Goal: Task Accomplishment & Management: Manage account settings

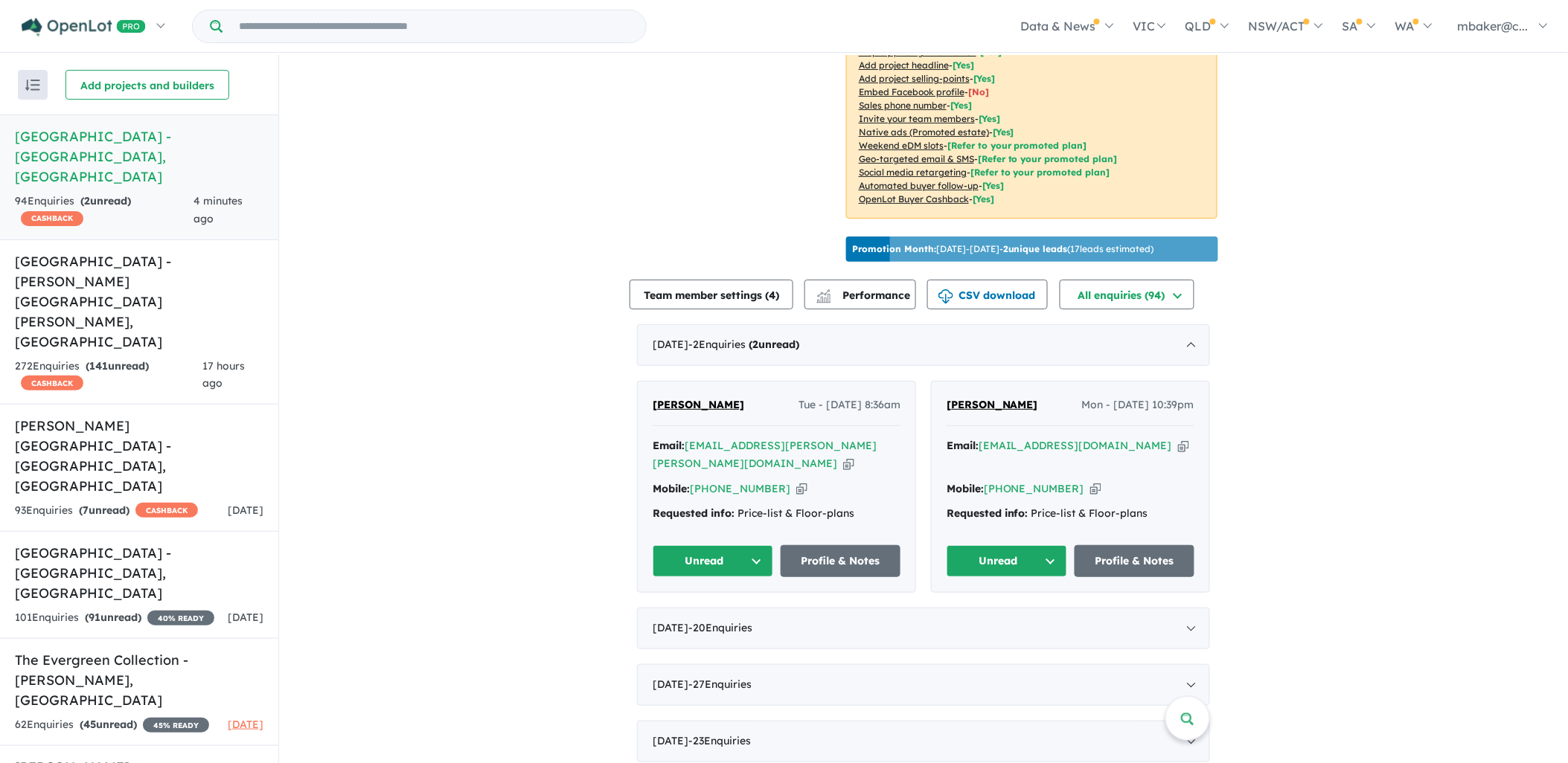
scroll to position [331, 0]
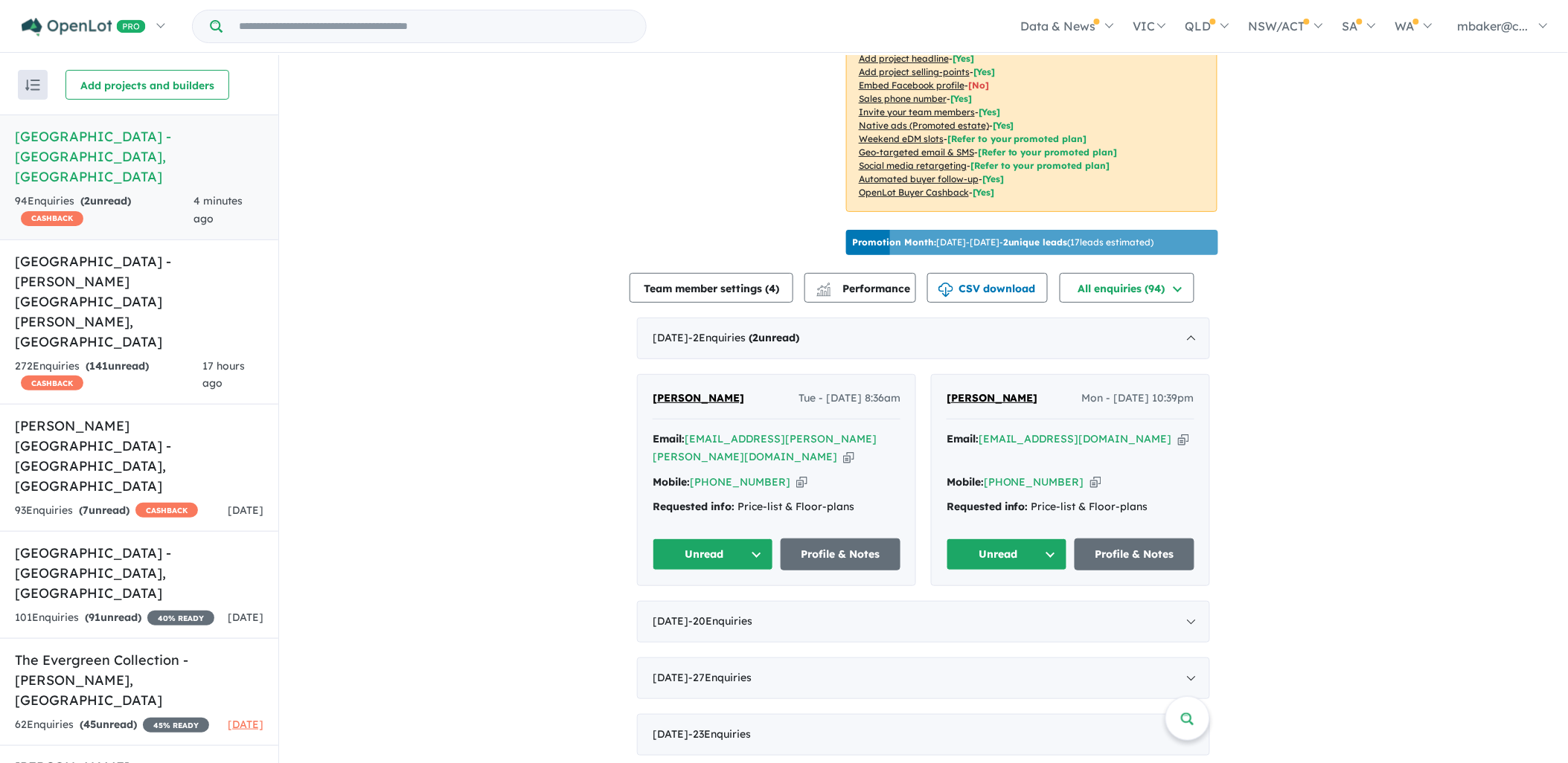
click at [1178, 432] on icon "button" at bounding box center [1183, 439] width 11 height 16
click at [966, 392] on span "[PERSON_NAME]" at bounding box center [992, 398] width 92 height 14
click at [985, 391] on span "[PERSON_NAME]" at bounding box center [992, 398] width 92 height 14
click at [841, 437] on div "Email: dann.james.elliott@gmail.com Copied!" at bounding box center [776, 448] width 248 height 36
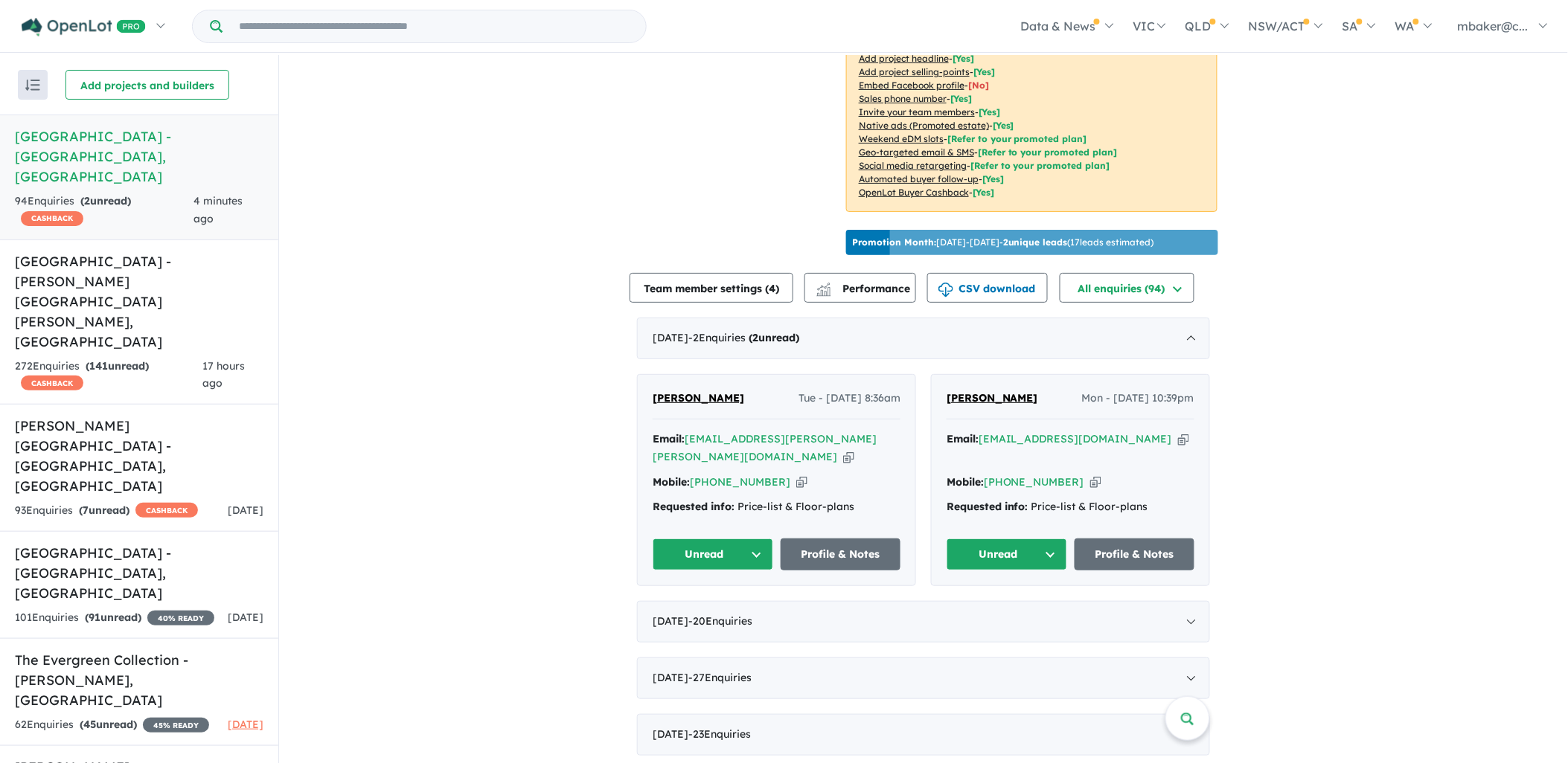
click at [846, 449] on icon "button" at bounding box center [848, 457] width 11 height 16
click at [668, 391] on span "Dan E" at bounding box center [698, 398] width 92 height 14
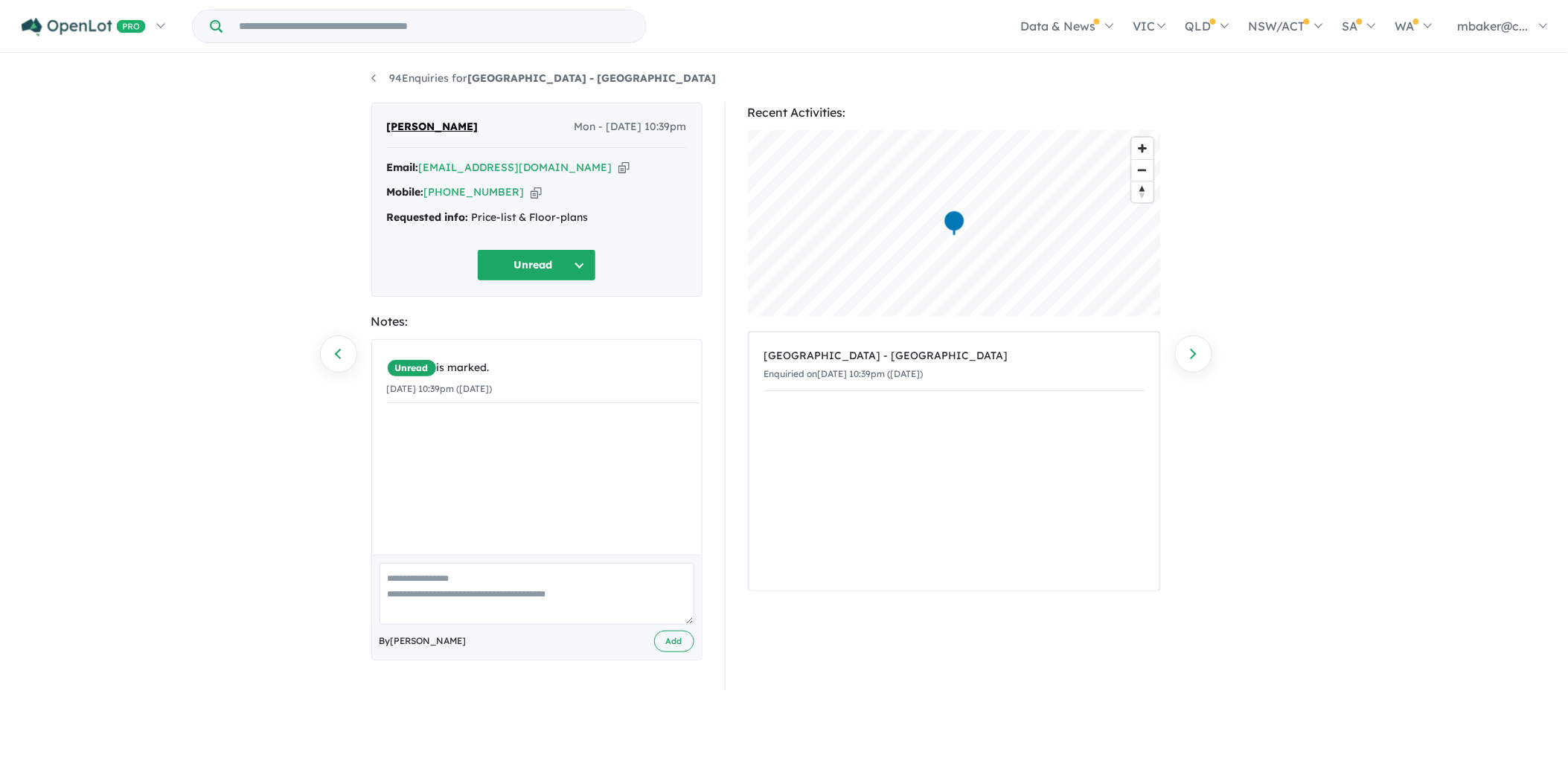
click at [530, 194] on icon "button" at bounding box center [536, 192] width 11 height 16
drag, startPoint x: 583, startPoint y: 221, endPoint x: 383, endPoint y: 225, distance: 200.0
click at [383, 225] on div "[PERSON_NAME] Mon - [DATE] 10:39pm Email: [EMAIL_ADDRESS][DOMAIN_NAME] Copied! …" at bounding box center [536, 199] width 331 height 194
copy div "Requested info: Price-list & Floor-plans"
click at [514, 264] on button "Unread" at bounding box center [536, 265] width 119 height 32
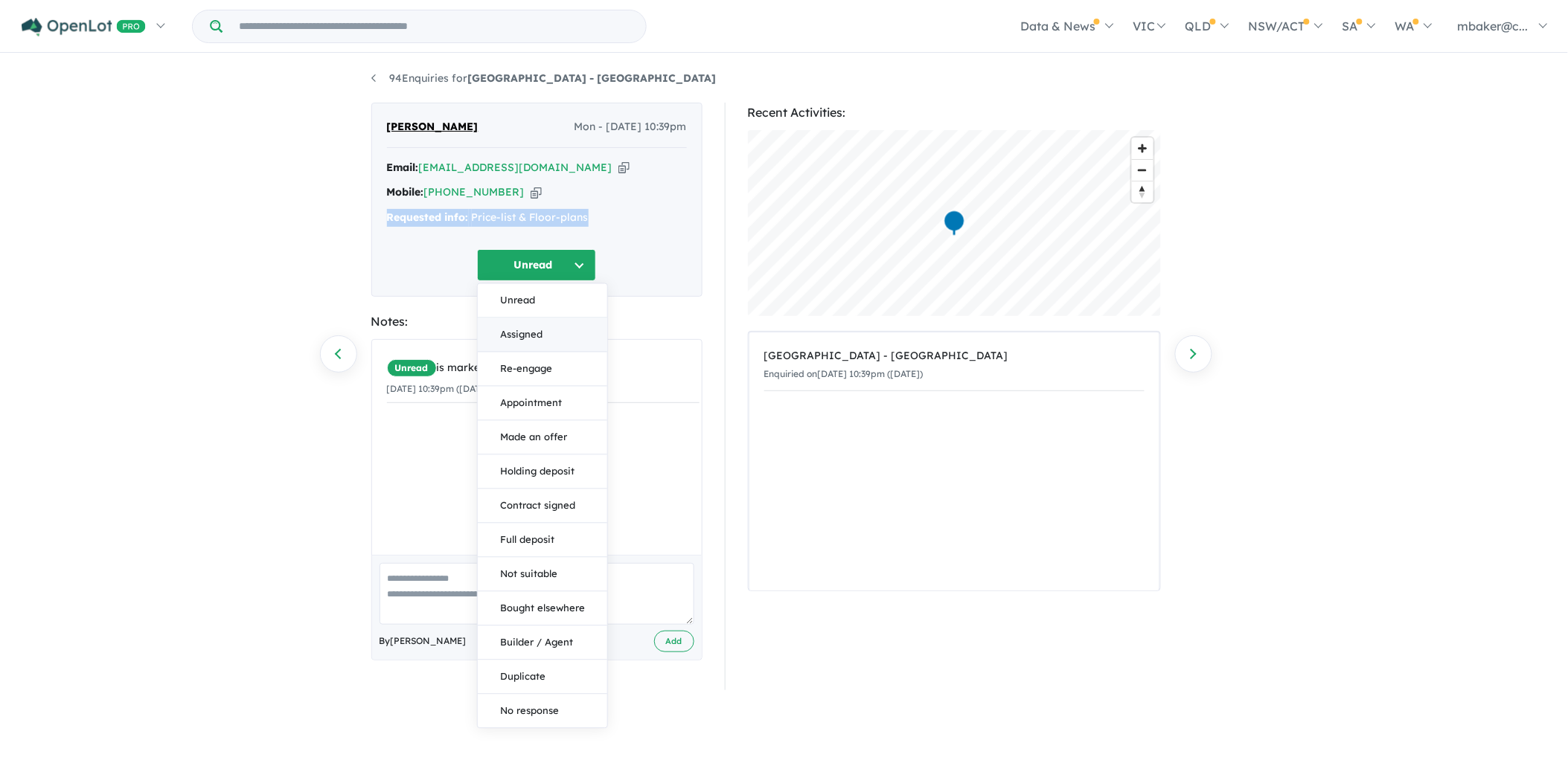
click at [541, 333] on button "Assigned" at bounding box center [542, 335] width 130 height 34
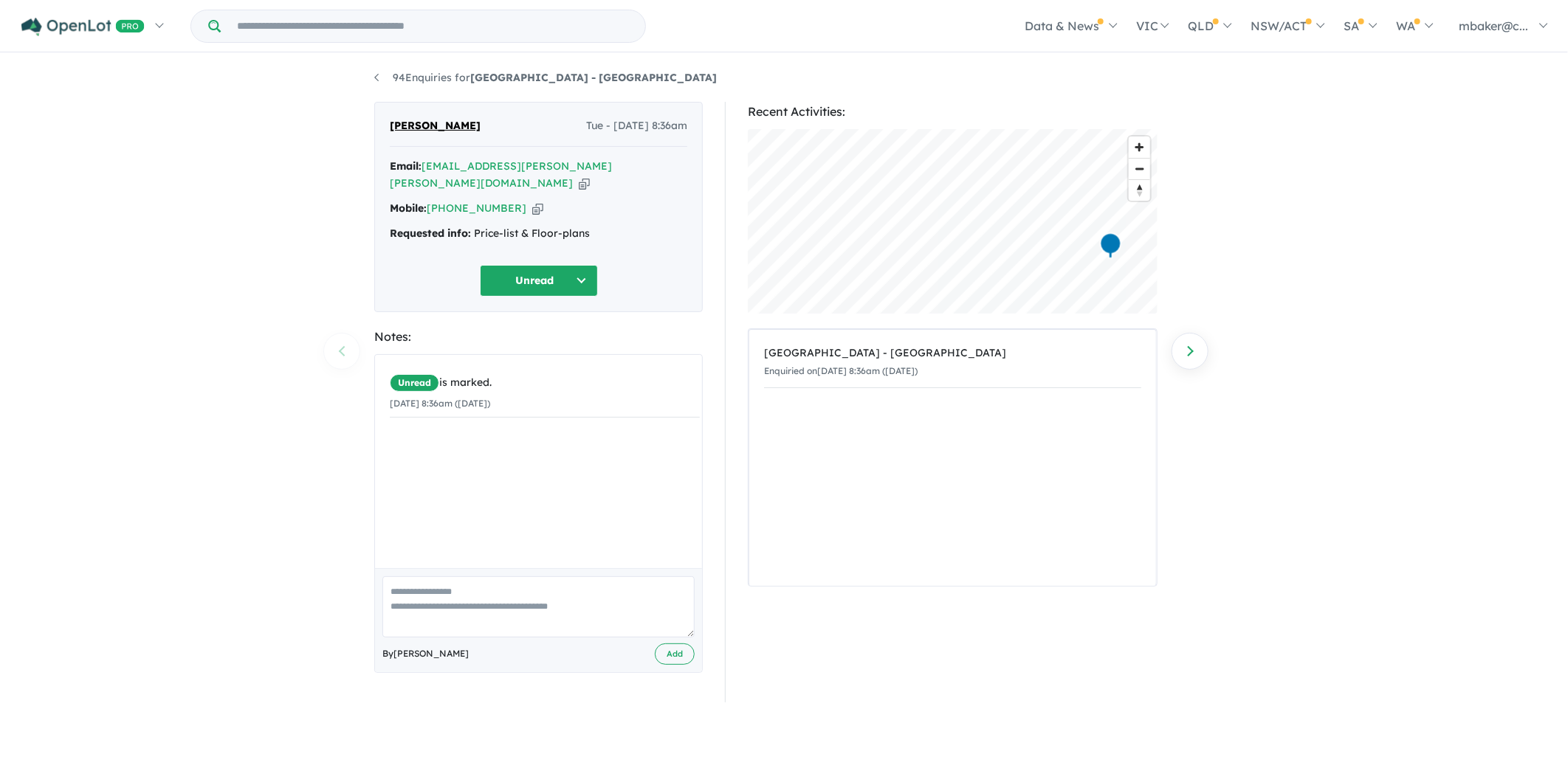
click at [586, 175] on icon "button" at bounding box center [584, 183] width 11 height 16
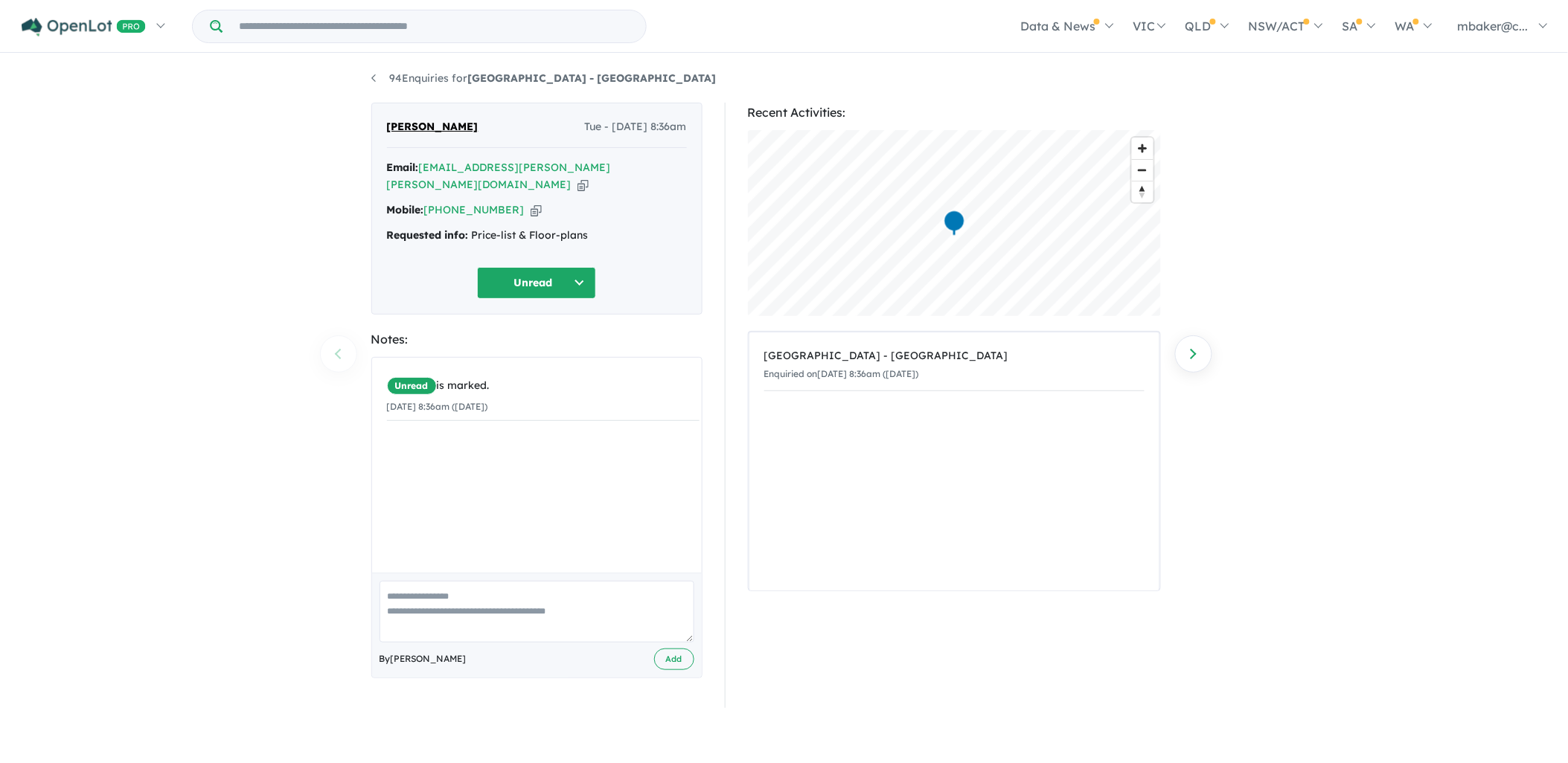
click at [530, 203] on icon "button" at bounding box center [536, 210] width 11 height 16
drag, startPoint x: 593, startPoint y: 221, endPoint x: 389, endPoint y: 219, distance: 204.0
click at [389, 227] on div "Requested info: Price-list & Floor-plans" at bounding box center [536, 236] width 300 height 18
copy div "Requested info: Price-list & Floor-plans"
click at [556, 267] on button "Unread" at bounding box center [536, 283] width 119 height 32
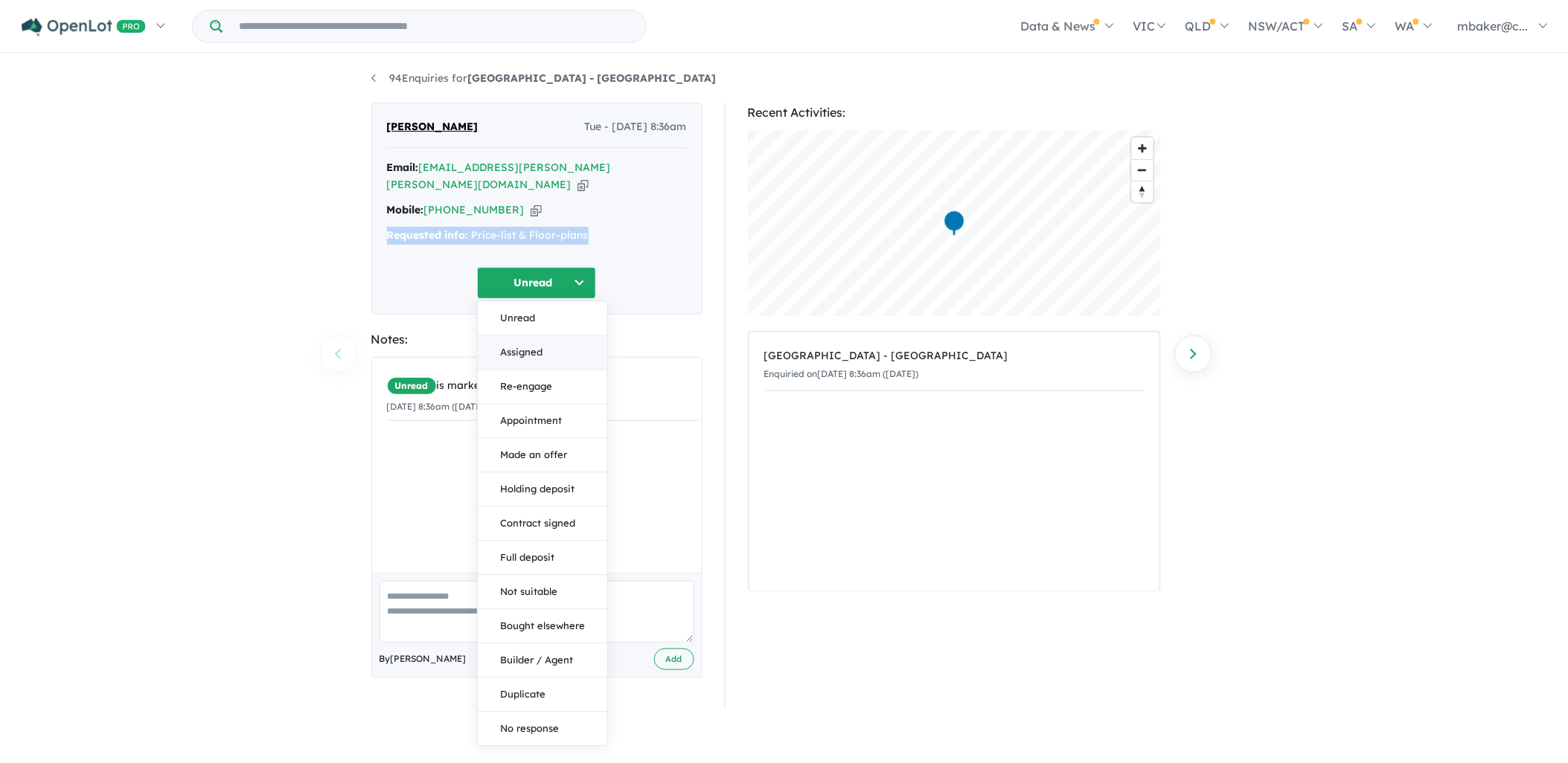
click at [555, 335] on button "Assigned" at bounding box center [542, 352] width 130 height 34
